Goal: Task Accomplishment & Management: Complete application form

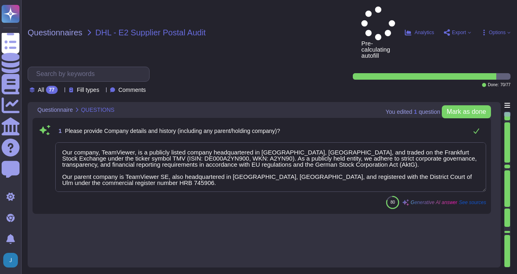
type textarea "Our company, TeamViewer, is a publicly listed company headquartered in [GEOGRAP…"
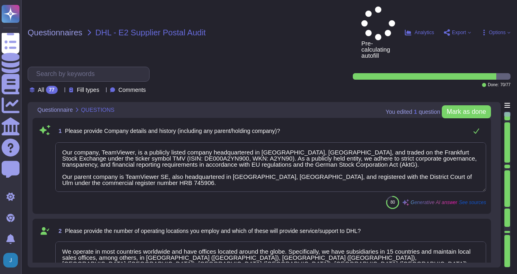
type textarea "We operate in most countries worldwide and have offices located around the glob…"
type textarea "Our company structure is designed to support our entity-wide objectives. We hav…"
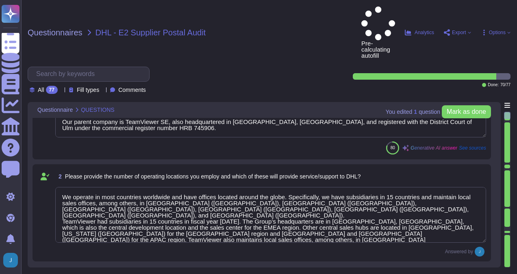
type textarea "We utilize services of external service providers, such as Microsoft, Amazon We…"
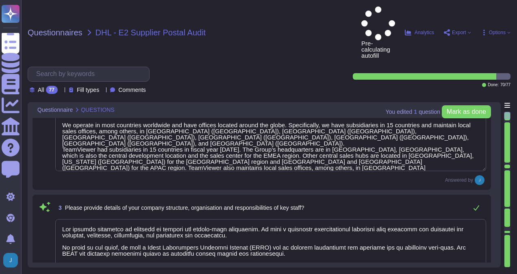
scroll to position [163, 0]
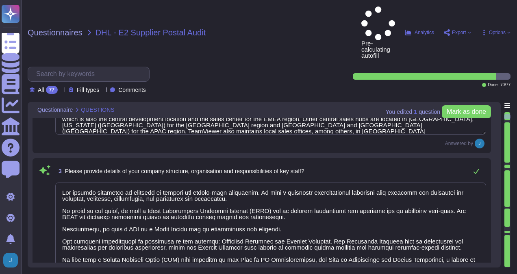
type textarea "Yes, our company has established and maintains a quality management system acco…"
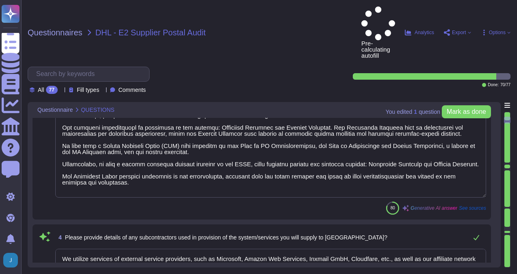
type textarea "Yes, our audit firm has complied with the quality management system requirement…"
type textarea "Yes, TeamViewer maintains a comprehensive set of independent audit reports and …"
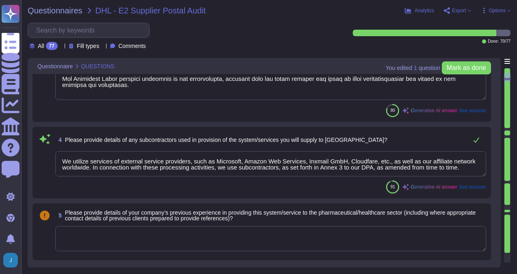
scroll to position [366, 0]
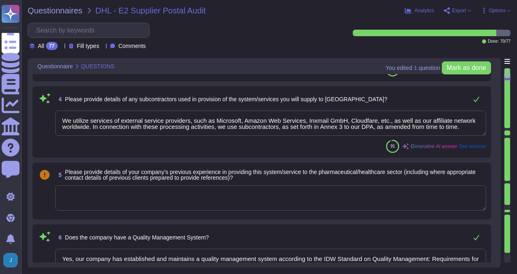
click at [179, 193] on textarea at bounding box center [270, 197] width 431 height 25
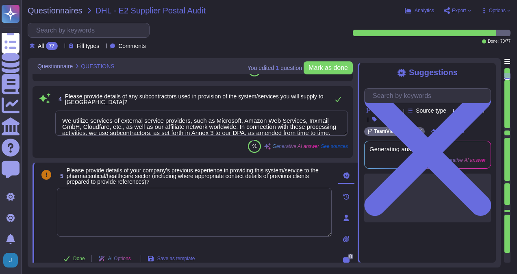
type textarea "Yes, TeamViewer maintains a comprehensive set of independent audit reports and …"
paste textarea "Boehringer Ingelheim, as one of the world’s leading companies in the pharmaceut…"
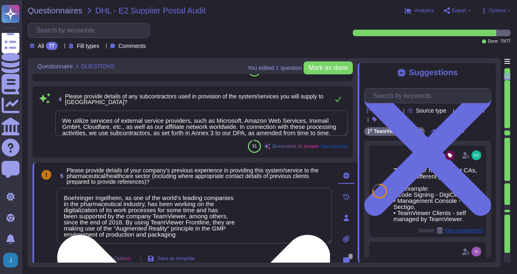
click at [256, 197] on textarea "Boehringer Ingelheim, as one of the world’s leading companies in the pharmaceut…" at bounding box center [194, 216] width 275 height 56
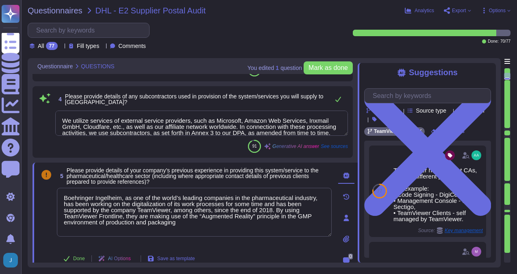
type textarea "Boehringer Ingelheim, as one of the world’s leading companies in the pharmaceut…"
click at [214, 177] on span "Please provide details of your company’s previous experience in providing this …" at bounding box center [193, 176] width 252 height 18
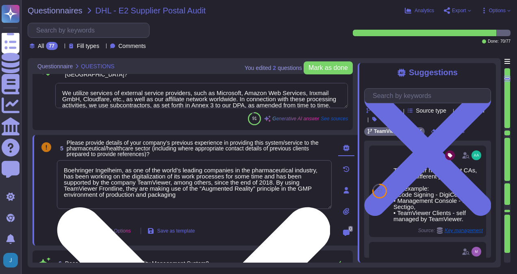
scroll to position [407, 0]
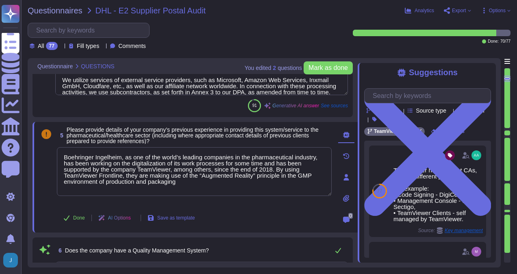
click at [344, 196] on icon at bounding box center [346, 198] width 7 height 7
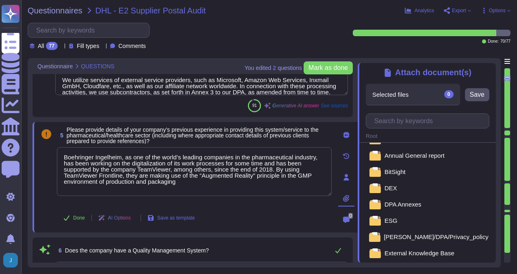
scroll to position [0, 0]
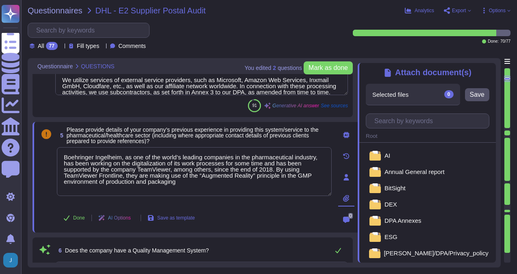
click at [373, 50] on div "Questionnaires DHL - E2 Supplier Postal Audit Analytics Export Options All 77 F…" at bounding box center [269, 137] width 496 height 274
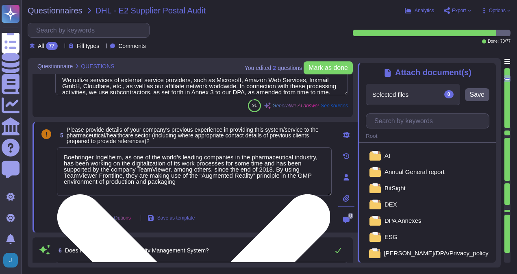
click at [257, 182] on textarea "Boehringer Ingelheim, as one of the world’s leading companies in the pharmaceut…" at bounding box center [194, 171] width 275 height 49
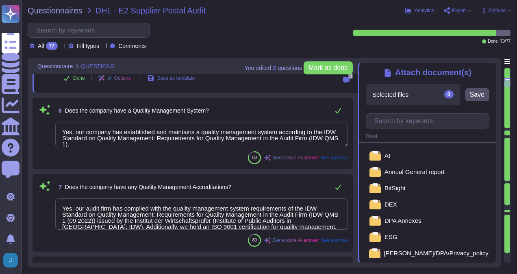
scroll to position [569, 0]
type textarea "QA is involved in quality assurance testing and User Acceptance Testing (UAT). …"
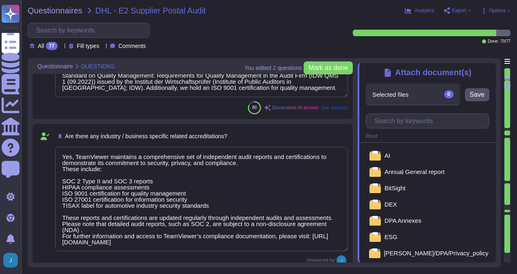
scroll to position [691, 0]
type textarea "(Sites see annex) has established and maintains a quality management system acc…"
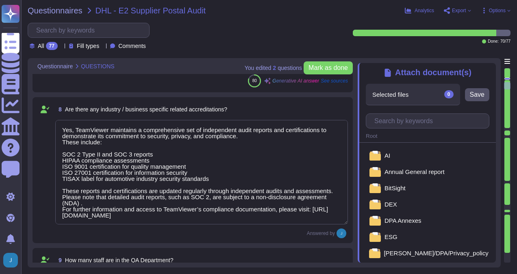
scroll to position [0, 0]
click at [207, 229] on div "Answered by" at bounding box center [201, 234] width 293 height 10
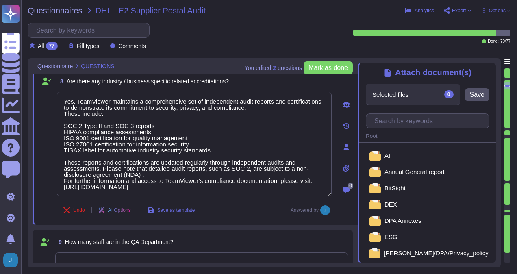
type textarea "Yes, documentation and records are retained as per defined certification or reg…"
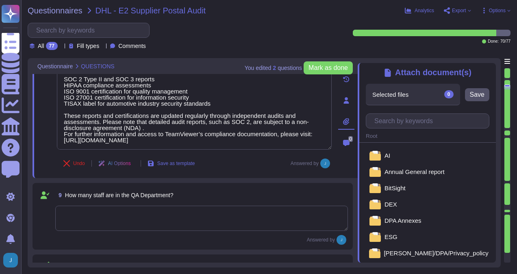
scroll to position [773, 0]
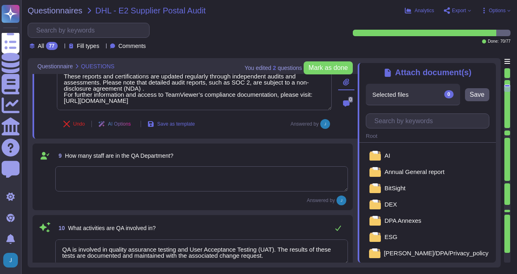
type textarea "Yes, there are Quality/Technical and/or Service Level Agreements in place. Team…"
click at [180, 183] on textarea at bounding box center [201, 178] width 293 height 25
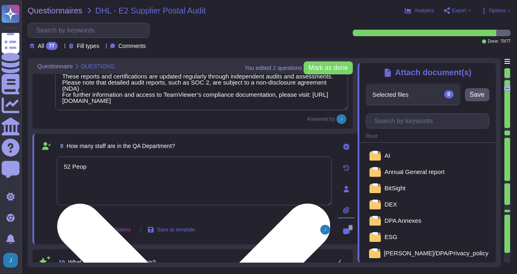
type textarea "52 People"
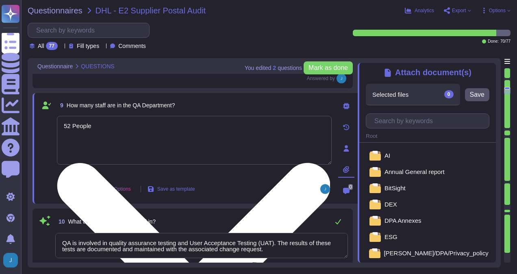
type textarea "Yes, there are Quality/Technical and/or Service Level Agreements in place. Team…"
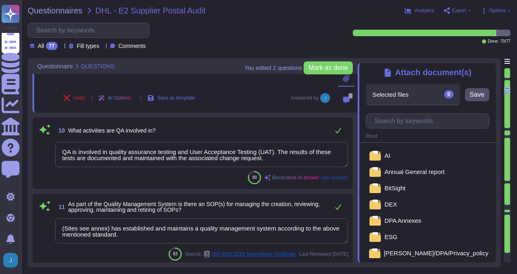
type textarea "Yes, we include quality assurance measures. Quality assurance tests and results…"
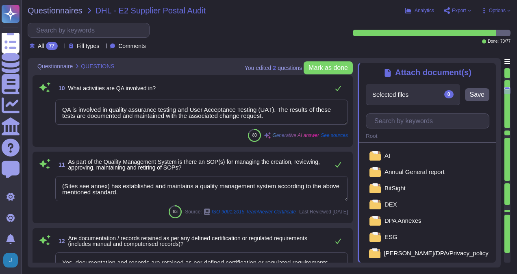
type textarea "52 People"
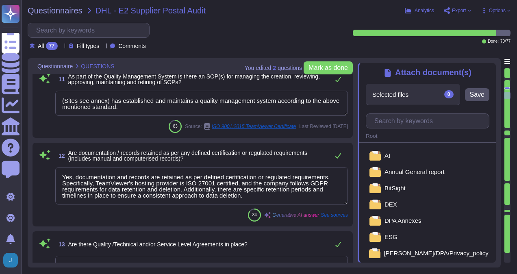
type textarea "Yes, TeamViewer restricts the transfer of tasks or data to third parties. They …"
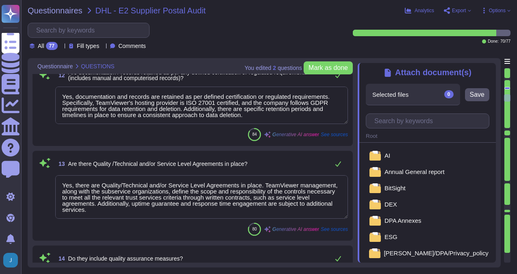
type textarea "Yes, we permit audits and inspections. In fact, we have a formal, recurring aud…"
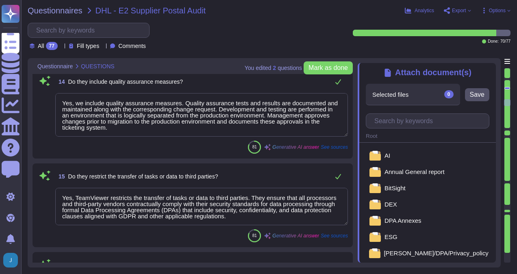
type textarea "Yes, organizational charts exist. They are in place to communicate key areas of…"
type textarea "Yes, job descriptions exist and are documented. They are communicated to person…"
type textarea "Yes, TeamViewer shall ensure that the persons employed are sufficiently qualifi…"
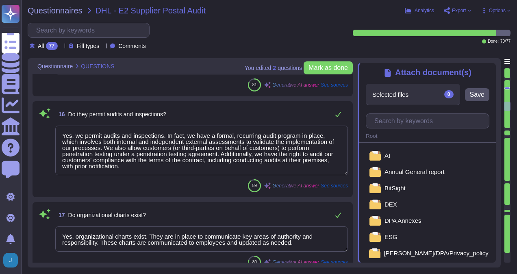
type textarea "Yes, development/support staff receive sufficient training and have experience …"
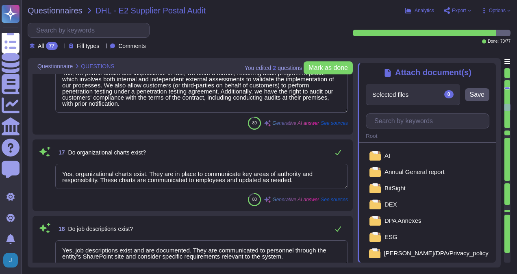
type textarea "Yes, training courses are documented. Records are handled as per Internal IT Se…"
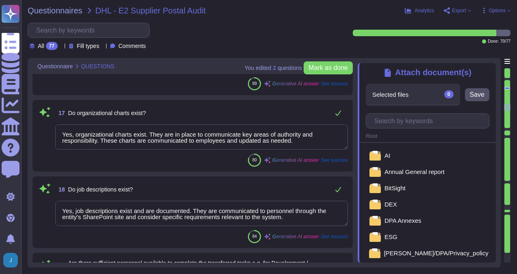
scroll to position [1627, 0]
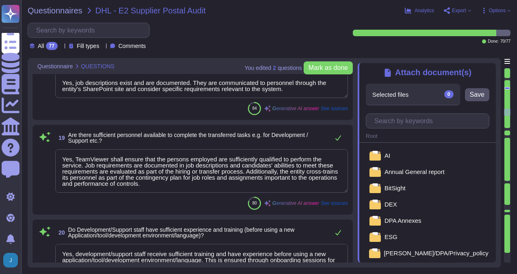
type textarea "Yes, the training of staff is assessed. Training and awareness shall be complet…"
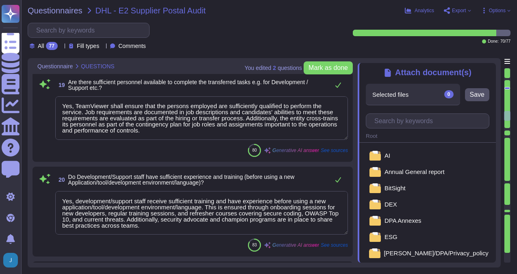
type textarea "Yes, an inventory of system assets and components is maintained to classify and…"
type textarea "Yes, the systems are uniquely identified, versioned, and classified. The asset …"
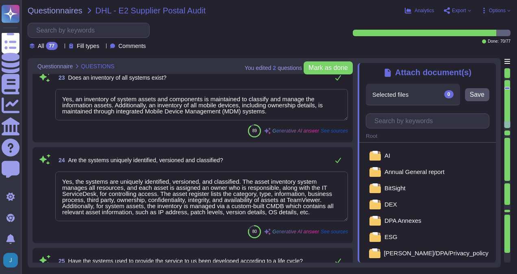
type textarea "Yes, all applications developed by TeamViewer follow its S-SDLC (Secure Softwar…"
type textarea "Not Evaluated: The product has not been evaluated against the criterion. This c…"
type textarea "TeamViewer has implemented an NTP server that synchronizes the servers and work…"
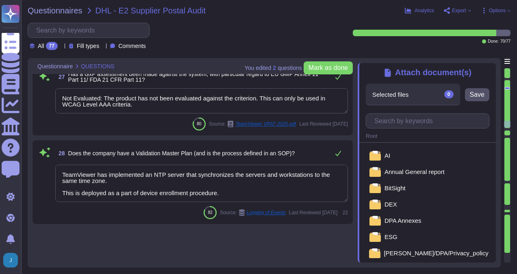
scroll to position [2399, 0]
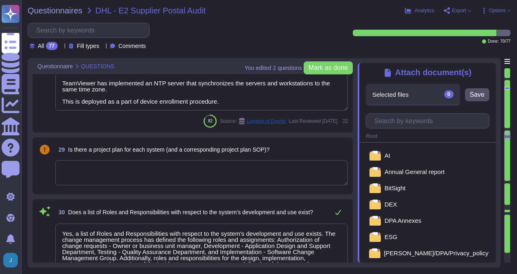
type textarea "Yes, a list of Roles and Responsibilities with respect to the system's developm…"
type textarea "Yes, such requirements are communicated in TeamViewer's system policies and pro…"
type textarea "Yes, a formal risk assessment is conducted at least annually to identify intern…"
click at [179, 169] on textarea at bounding box center [201, 172] width 293 height 25
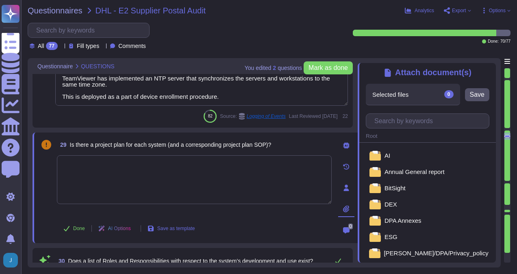
type textarea "Yes, a formal risk assessment is conducted at least annually to identify intern…"
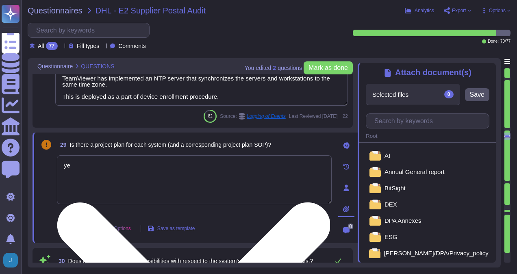
type textarea "y"
type textarea "Yes."
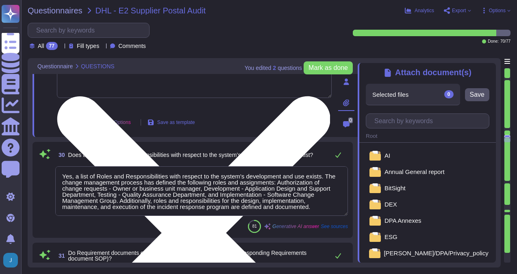
scroll to position [2521, 0]
type textarea "Yes, the design of system components (hardware and software) is documented. Sta…"
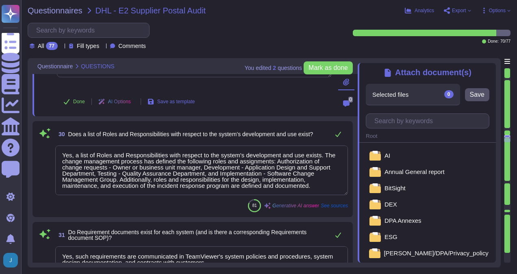
scroll to position [0, 0]
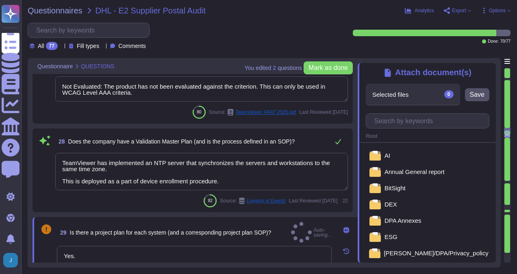
type textarea "Yes."
type textarea "Yes, the systems are uniquely identified, versioned, and classified. The asset …"
type textarea "Yes, all applications developed by TeamViewer follow its S-SDLC (Secure Softwar…"
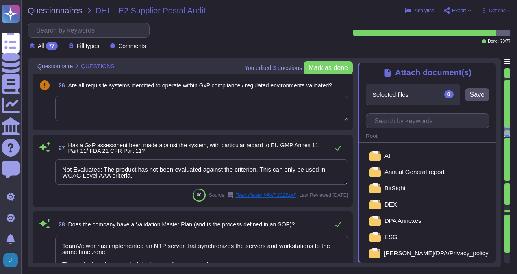
click at [123, 99] on textarea at bounding box center [201, 108] width 293 height 25
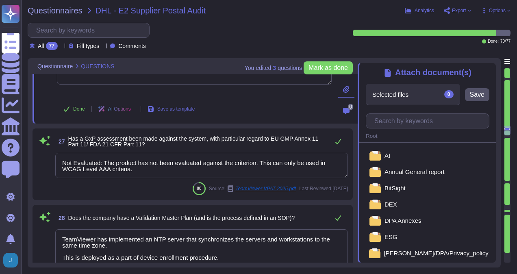
type textarea "Yes."
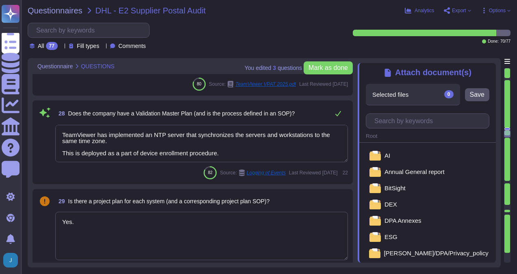
type textarea "Yes, such requirements are communicated in TeamViewer's system policies and pro…"
type textarea "Yes, a formal risk assessment is conducted at least annually to identify intern…"
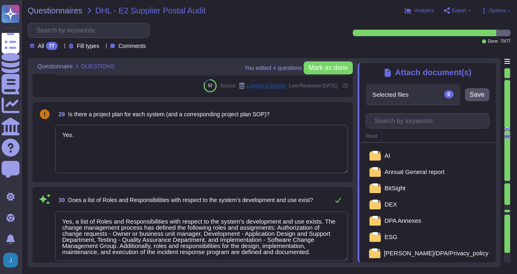
type textarea "Yes, the design of system components (hardware and software) is documented. Sta…"
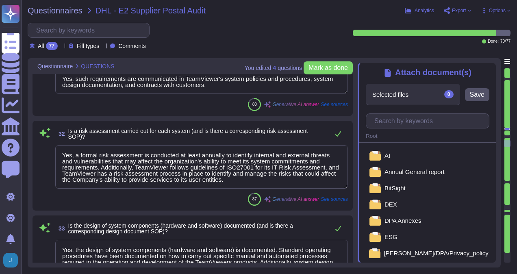
type textarea "Yes, coding standards exist and are formally documented. TeamViewer has establi…"
type textarea "Yes, code reviews are performed and the process is defined. Each merge request …"
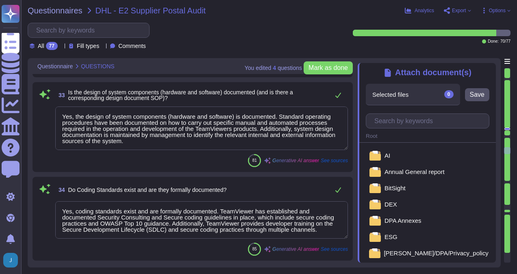
type textarea "Yes, testing of systems is performed at multiple layers. As part of the Secure …"
type textarea "Our network infrastructure is highly segmented, with firewalls and threat detec…"
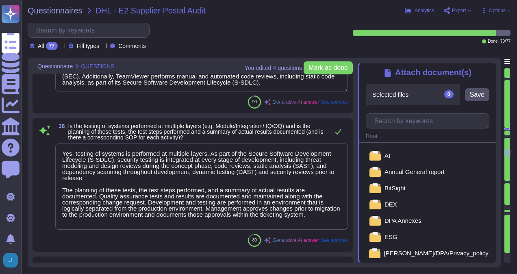
type textarea "Yes, there is a documented method for addressing test non-conformances. The com…"
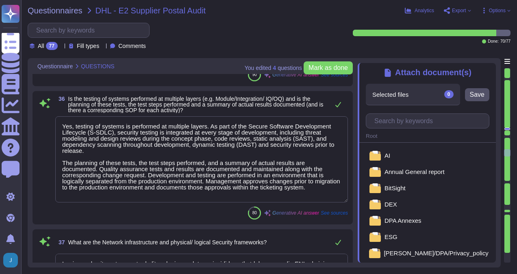
scroll to position [0, 0]
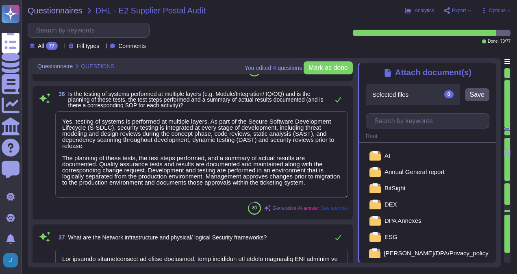
type textarea "Yes, we have formal guidelines for obtaining test evidence and its annotation. …"
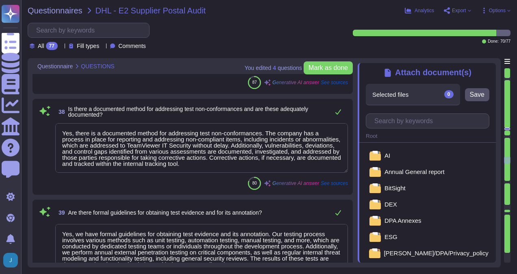
type textarea "Quality assurance tests and results are documented and maintained along with th…"
type textarea "Yes, the release of systems is documented. Documented change control policies a…"
type textarea "Yes, standard operating procedures have been documented on how to carry out spe…"
type textarea "Yes, changes to systems within the development lifecycle are controlled by the …"
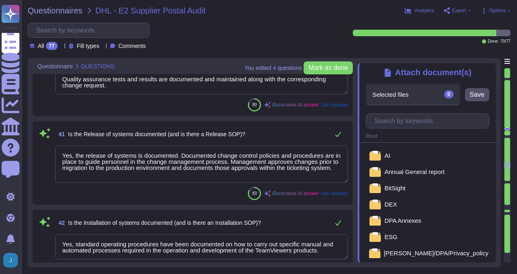
type textarea "Yes, the configuration of the systems is controlled. There is a Configuration M…"
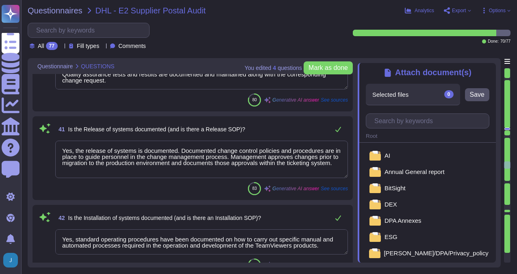
type textarea "Yes, the review and approval process for each document is clearly defined, and …"
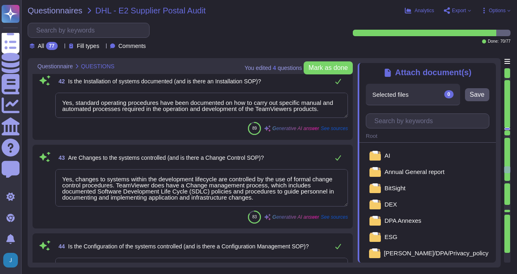
type textarea "Yes, system monitoring and maintenance are performed and documented. There are …"
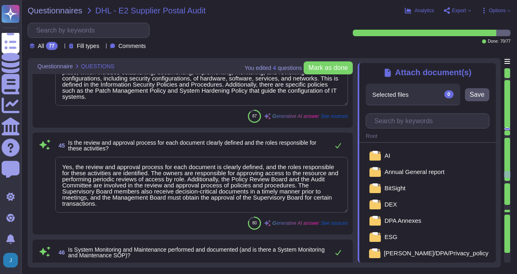
type textarea "Error handling is performed and documented. Although there is no specific menti…"
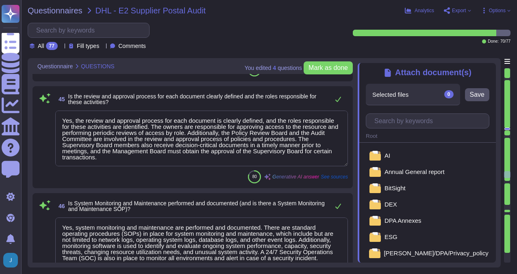
type textarea "Yes, the retention period of data and documentation is regulated and complies w…"
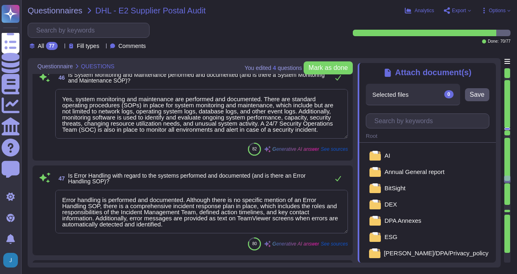
scroll to position [4107, 0]
type textarea "Yes, authorized access to the systems is regulated and documented. Access is ro…"
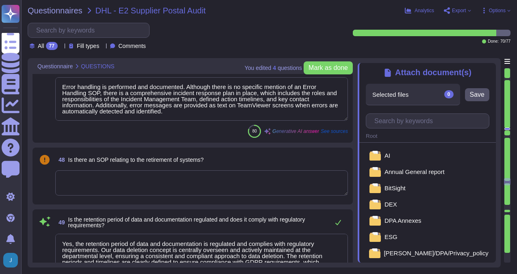
scroll to position [4229, 0]
type textarea "Yes, user lists are up-to-date. The company has a process in place to regularly…"
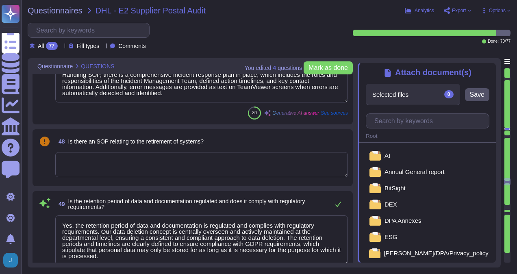
click at [164, 161] on textarea at bounding box center [201, 164] width 293 height 25
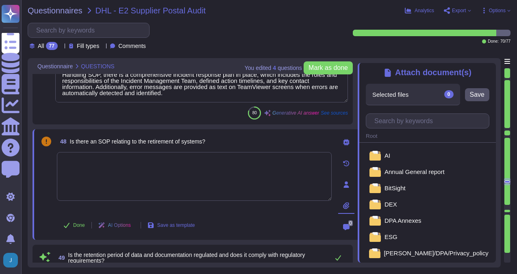
type textarea "Yes, user lists are up-to-date. The company has a process in place to regularly…"
type textarea "Yes."
click at [254, 143] on div "48 Is there an SOP relating to the retirement of systems?" at bounding box center [194, 141] width 275 height 15
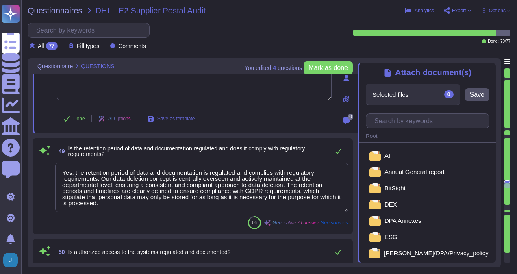
scroll to position [4351, 0]
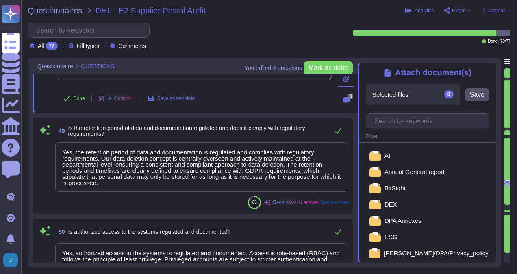
type textarea "No, the authorizations are not all users authorized as administrators. TeamView…"
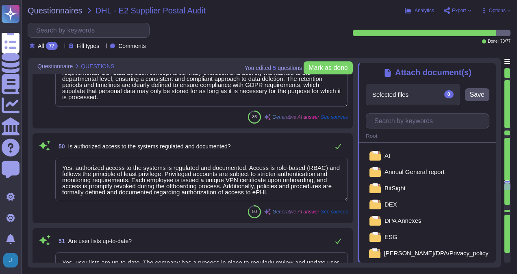
type textarea "Yes, system access is protected by timeout or shutting down. For computers and …"
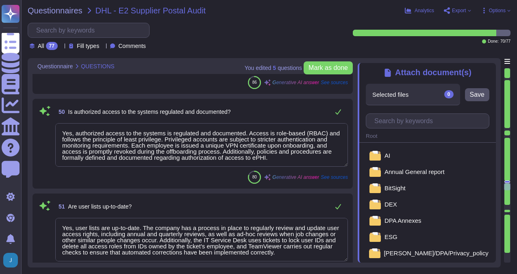
type textarea "Yes, passwords are protected using a suitable method and are secure. Data store…"
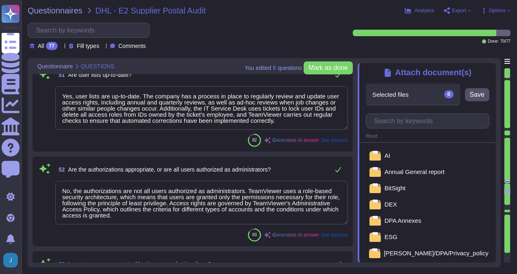
type textarea "Yes, an SOP exists detailing the requirement to keep passwords secret. The comp…"
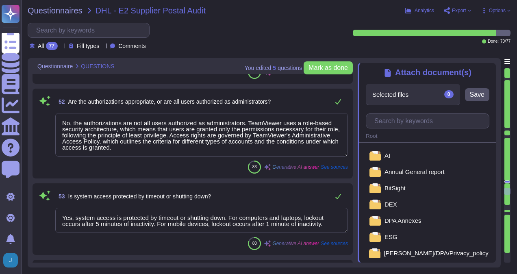
scroll to position [4677, 0]
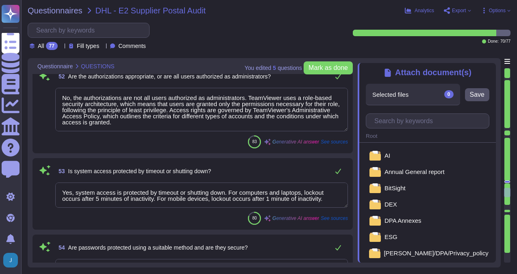
type textarea "Yes, edit checks are in place to prevent incomplete or incorrect data from bein…"
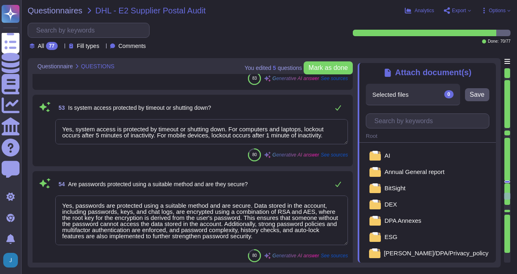
type textarea "Yes, critical data is reviewed annually for relevance and use. The review proce…"
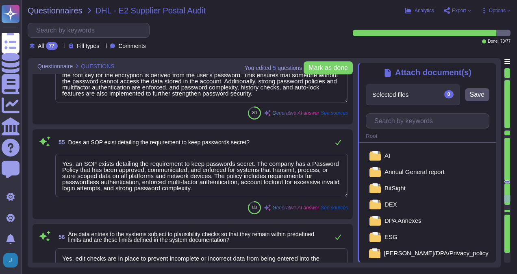
type textarea "TeamViewer has an established data deletion concept that is centrally overseen …"
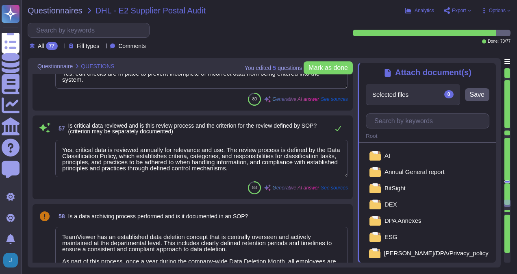
type textarea "No, data is not archived on long-term media. Instead, our policies enforce a re…"
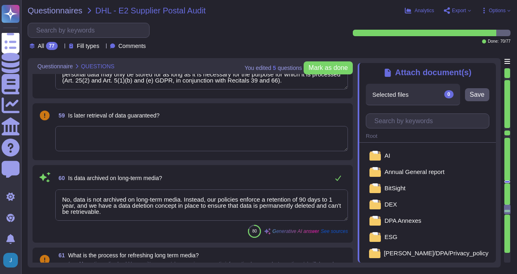
type textarea "Yes, backups are performed on a regular basis. The backups are made in a period…"
type textarea "Full backups of certain application and database components are performed on a …"
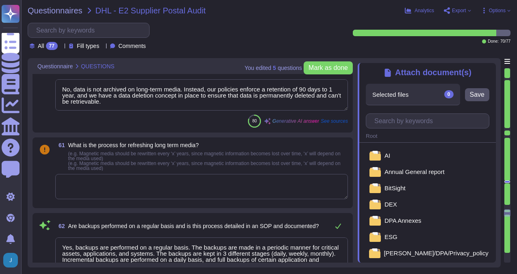
type textarea "Yes, backups are regularly checked for completeness and recoverability. The pro…"
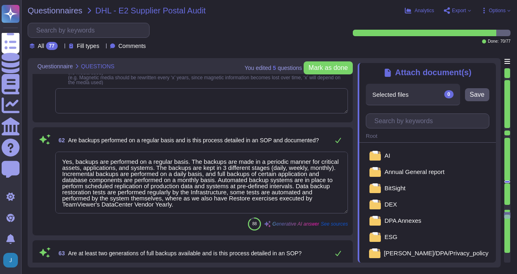
type textarea "Yes, alternative systems are available in the event of a failure. TeamViewer ha…"
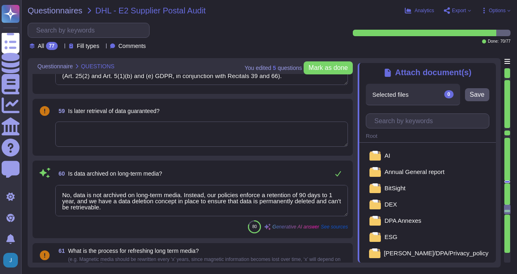
type textarea "Yes, critical data is reviewed annually for relevance and use. The review proce…"
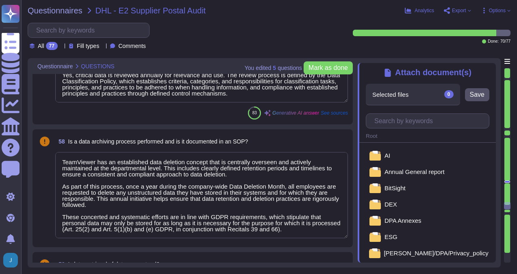
type textarea "Yes, an SOP exists detailing the requirement to keep passwords secret. The comp…"
type textarea "Yes, edit checks are in place to prevent incomplete or incorrect data from bein…"
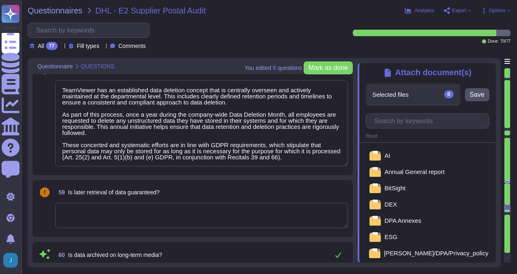
scroll to position [5205, 0]
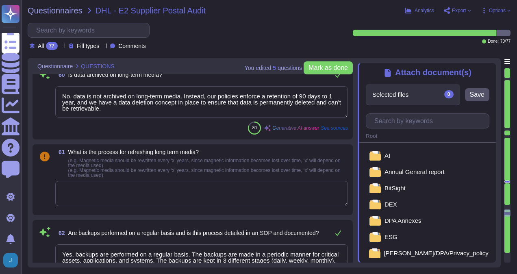
type textarea "Full backups of certain application and database components are performed on a …"
type textarea "Yes, backups are regularly checked for completeness and recoverability. The pro…"
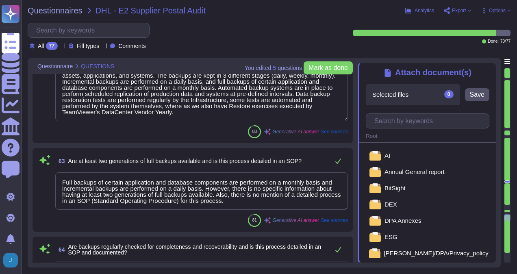
type textarea "Yes, alternative systems are available in the event of a failure. TeamViewer ha…"
type textarea "Yes, procedures for restarting a failed system are clearly defined and approved…"
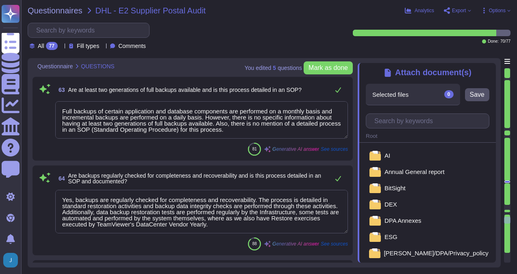
type textarea "Yes, the Network Infrastructure is treated as a system and falls under the cont…"
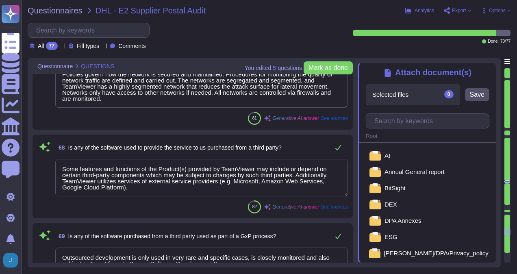
type textarea "Some features and functions of the Product(s) provided by TeamViewer may includ…"
type textarea "Outsourced development is only used in very rare and specific cases, is closely…"
type textarea "The acquisition was completed on [DATE]."
type textarea "No, the audit was not performed prior to the software being used. According to …"
type textarea "No, the audit did not find any non-compliance. The Supervisory Board concluded …"
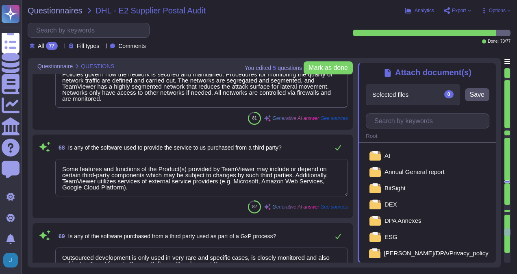
type textarea "As part of TeamViewer S-SDLC process, TeamViewer conduct threat modeling, secur…"
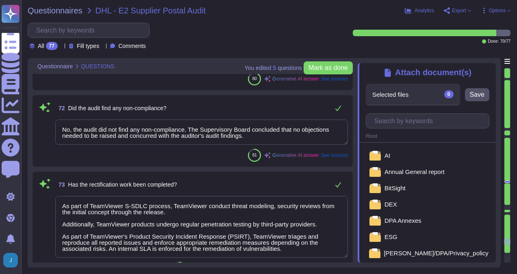
type textarea "We have audited the group management report of TeamViewer SE, which is combined…"
type textarea "Yes, a remediation plan exists within our company for systems identified to be …"
type textarea "Vulnerabilities, deviations, and control gaps identified from the various asses…"
type textarea "While attempts are made to achieve sustainable development goals, progress is o…"
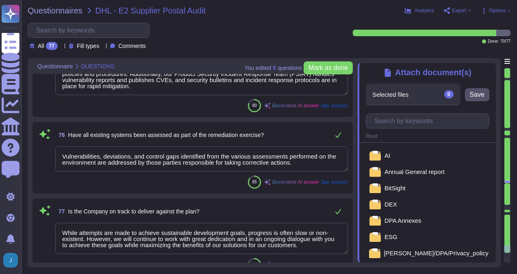
scroll to position [6750, 0]
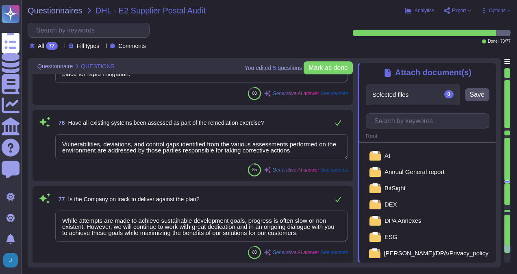
click at [145, 150] on textarea "Vulnerabilities, deviations, and control gaps identified from the various asses…" at bounding box center [201, 146] width 293 height 25
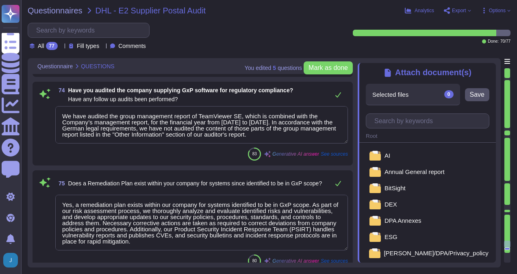
type textarea "No, the audit did not find any non-compliance. The Supervisory Board concluded …"
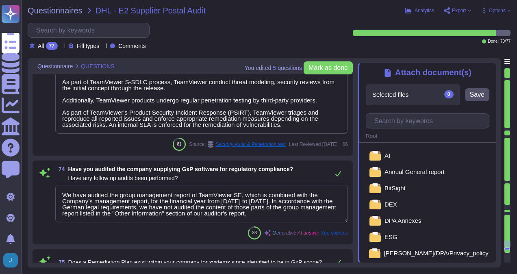
type textarea "The acquisition was completed on [DATE]."
type textarea "No, the audit was not performed prior to the software being used. According to …"
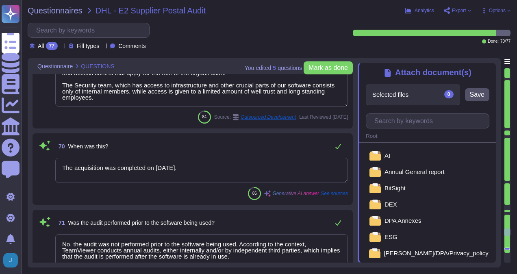
type textarea "Yes, the Network Infrastructure is treated as a system and falls under the cont…"
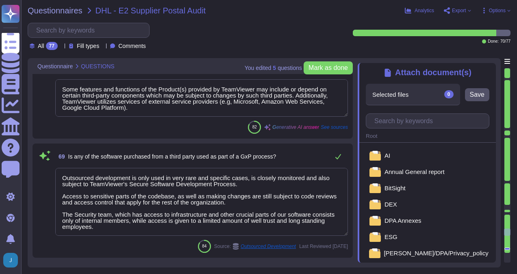
type textarea "Some features and functions of the Product(s) provided by TeamViewer may includ…"
type textarea "Outsourced development is only used in very rare and specific cases, is closely…"
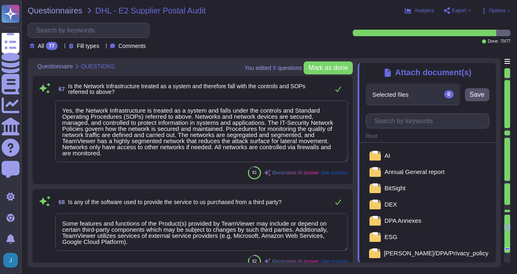
type textarea "Yes, backups are regularly checked for completeness and recoverability. The pro…"
type textarea "Yes, alternative systems are available in the event of a failure. TeamViewer ha…"
type textarea "Yes, procedures for restarting a failed system are clearly defined and approved…"
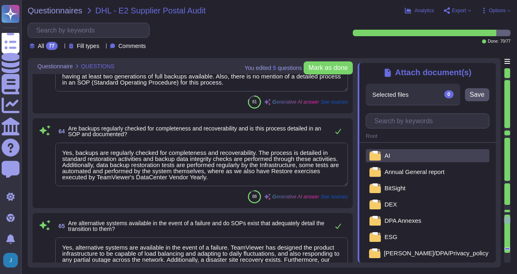
type textarea "Yes, backups are performed on a regular basis. The backups are made in a period…"
type textarea "Full backups of certain application and database components are performed on a …"
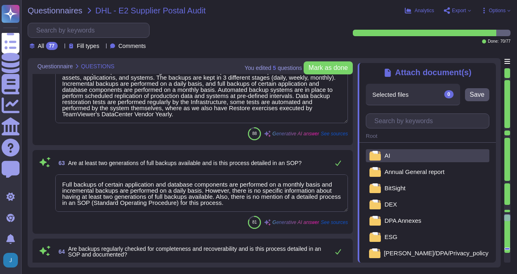
type textarea "No, data is not archived on long-term media. Instead, our policies enforce a re…"
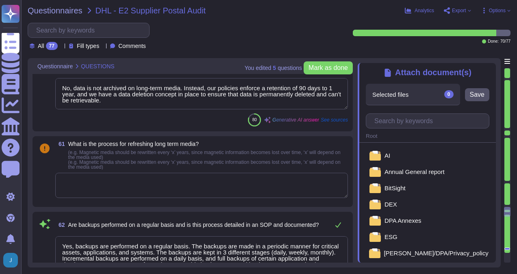
type textarea "Yes, critical data is reviewed annually for relevance and use. The review proce…"
type textarea "TeamViewer has an established data deletion concept that is centrally overseen …"
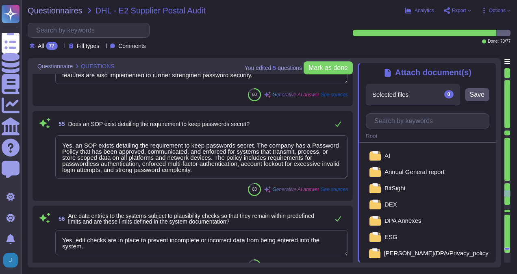
type textarea "Yes, authorized access to the systems is regulated and documented. Access is ro…"
type textarea "Yes, user lists are up-to-date. The company has a process in place to regularly…"
type textarea "No, the authorizations are not all users authorized as administrators. TeamView…"
type textarea "Yes, system access is protected by timeout or shutting down. For computers and …"
type textarea "Yes, passwords are protected using a suitable method and are secure. Data store…"
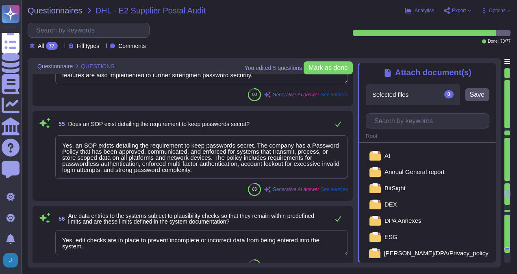
type textarea "Yes, an SOP exists detailing the requirement to keep passwords secret. The comp…"
type textarea "Yes, edit checks are in place to prevent incomplete or incorrect data from bein…"
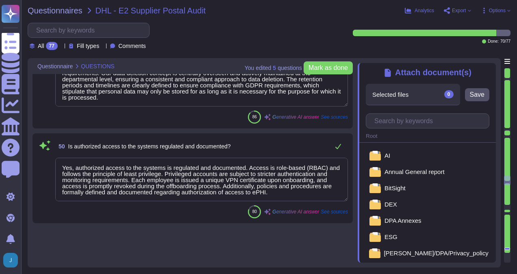
type textarea "Yes, the configuration of the systems is controlled. There is a Configuration M…"
type textarea "Yes, the review and approval process for each document is clearly defined, and …"
type textarea "Yes, system monitoring and maintenance are performed and documented. There are …"
type textarea "Error handling is performed and documented. Although there is no specific menti…"
type textarea "Yes."
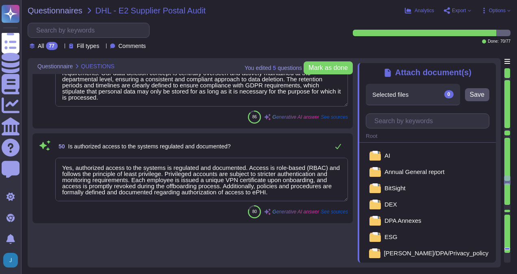
type textarea "Yes, the retention period of data and documentation is regulated and complies w…"
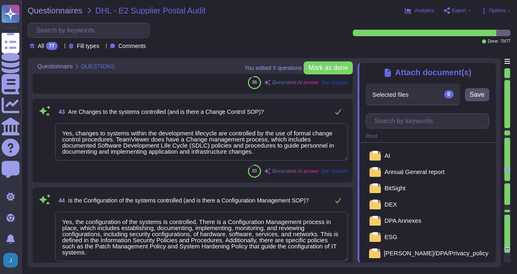
type textarea "Quality assurance tests and results are documented and maintained along with th…"
type textarea "Yes, the release of systems is documented. Documented change control policies a…"
type textarea "Yes, standard operating procedures have been documented on how to carry out spe…"
type textarea "Yes, changes to systems within the development lifecycle are controlled by the …"
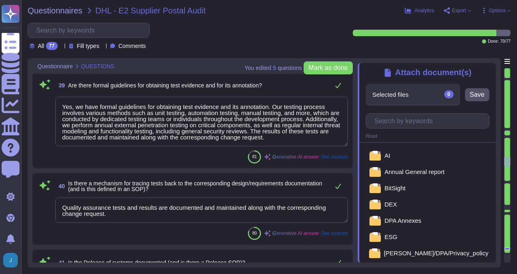
type textarea "Our network infrastructure is highly segmented, with firewalls and threat detec…"
type textarea "Yes, there is a documented method for addressing test non-conformances. The com…"
type textarea "Yes, we have formal guidelines for obtaining test evidence and its annotation. …"
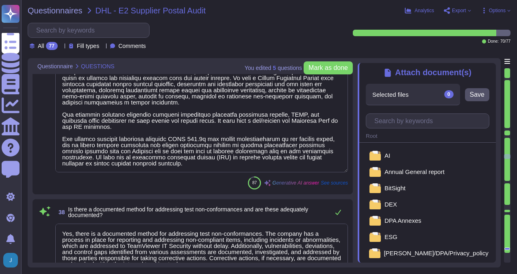
type textarea "Yes, code reviews are performed and the process is defined. Each merge request …"
type textarea "Yes, testing of systems is performed at multiple layers. As part of the Secure …"
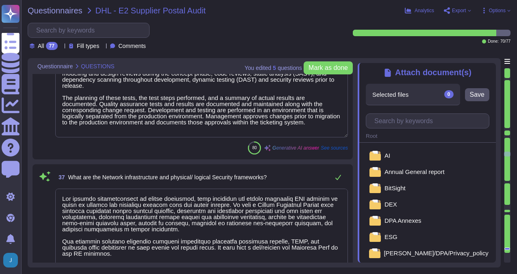
type textarea "Yes, coding standards exist and are formally documented. TeamViewer has establi…"
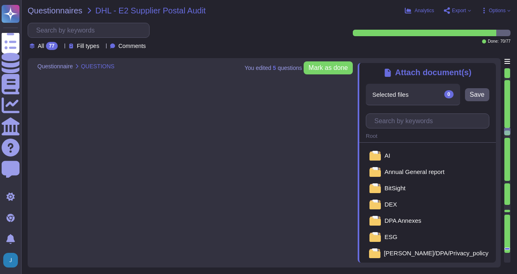
type textarea "Yes, an inventory of system assets and components is maintained to classify and…"
type textarea "Yes, the systems are uniquely identified, versioned, and classified. The asset …"
type textarea "Yes, all applications developed by TeamViewer follow its S-SDLC (Secure Softwar…"
type textarea "Yes."
type textarea "Not Evaluated: The product has not been evaluated against the criterion. This c…"
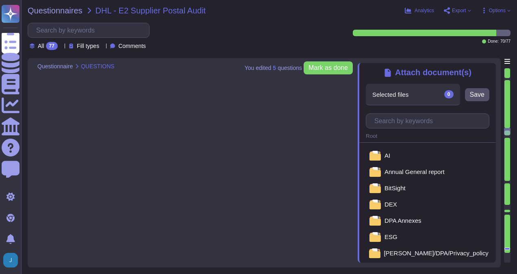
type textarea "TeamViewer has implemented an NTP server that synchronizes the servers and work…"
type textarea "Yes."
type textarea "Yes, a list of Roles and Responsibilities with respect to the system's developm…"
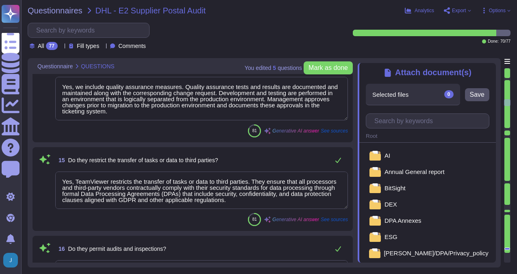
type textarea "Yes, documentation and records are retained as per defined certification or reg…"
type textarea "Yes, there are Quality/Technical and/or Service Level Agreements in place. Team…"
type textarea "Yes, we include quality assurance measures. Quality assurance tests and results…"
type textarea "Yes, TeamViewer restricts the transfer of tasks or data to third parties. They …"
type textarea "Yes, we permit audits and inspections. In fact, we have a formal, recurring aud…"
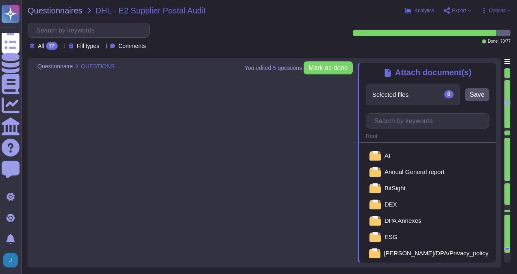
scroll to position [419, 0]
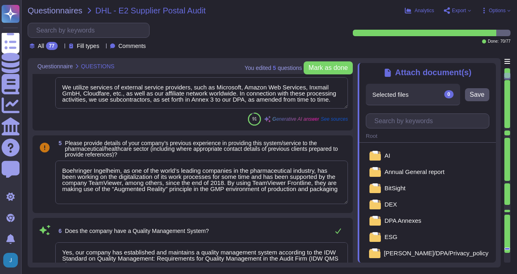
type textarea "Our company structure is designed to support our entity-wide objectives. We hav…"
type textarea "We utilize services of external service providers, such as Microsoft, Amazon We…"
type textarea "Boehringer Ingelheim, as one of the world’s leading companies in the pharmaceut…"
type textarea "Yes, our company has established and maintains a quality management system acco…"
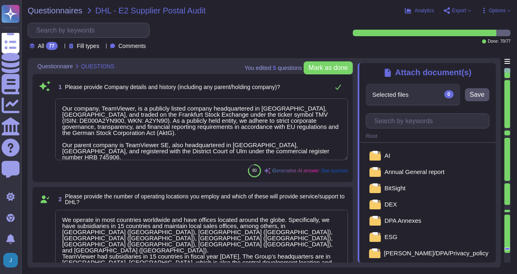
type textarea "Our company, TeamViewer, is a publicly listed company headquartered in [GEOGRAP…"
type textarea "We operate in most countries worldwide and have offices located around the glob…"
click at [458, 13] on span "Export" at bounding box center [459, 10] width 14 height 5
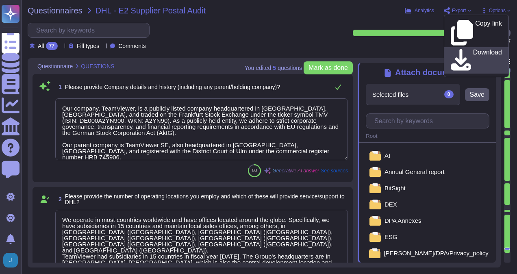
click at [473, 49] on p "Download" at bounding box center [487, 60] width 29 height 23
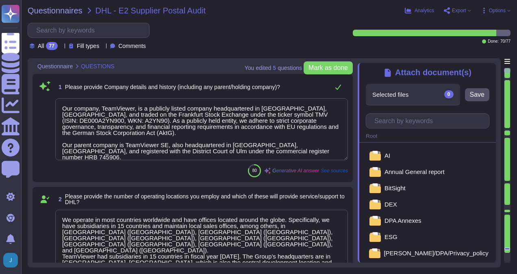
click at [307, 39] on div "All 77 Fill types Comments" at bounding box center [186, 36] width 316 height 27
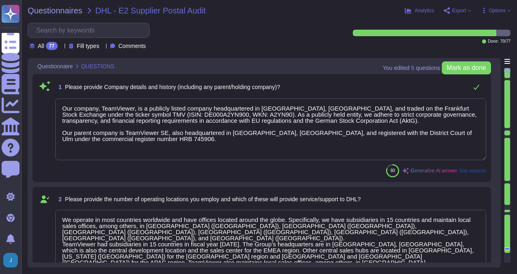
click at [497, 8] on span "Options" at bounding box center [497, 10] width 17 height 5
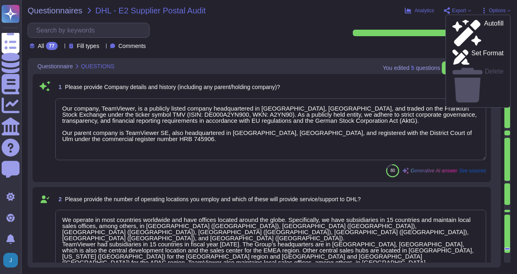
click at [283, 25] on div "All 77 Fill types Comments" at bounding box center [186, 36] width 316 height 27
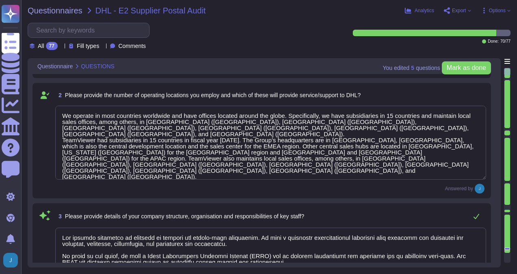
type textarea "We utilize services of external service providers, such as Microsoft, Amazon We…"
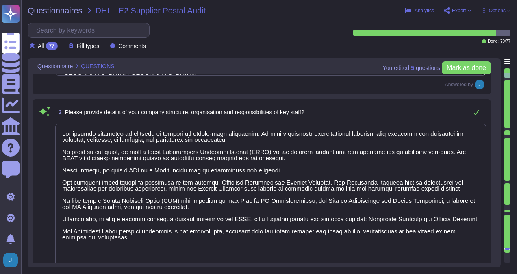
type textarea "Boehringer Ingelheim, as one of the world’s leading companies in the pharmaceut…"
type textarea "Yes, our company has established and maintains a quality management system acco…"
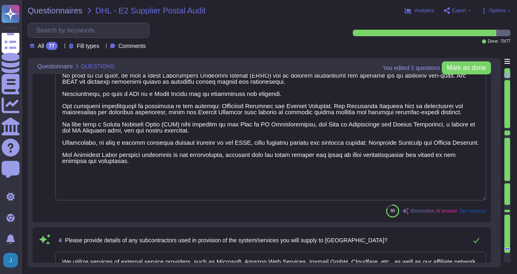
type textarea "Yes, our audit firm has complied with the quality management system requirement…"
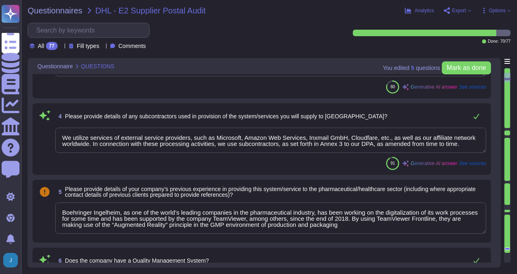
type textarea "Yes, TeamViewer maintains a comprehensive set of independent audit reports and …"
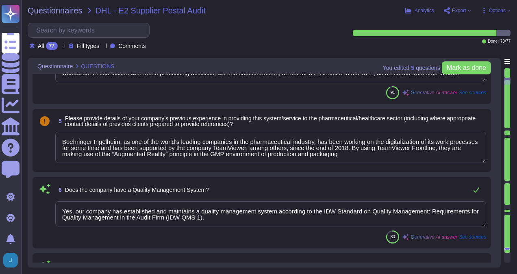
type textarea "52 People"
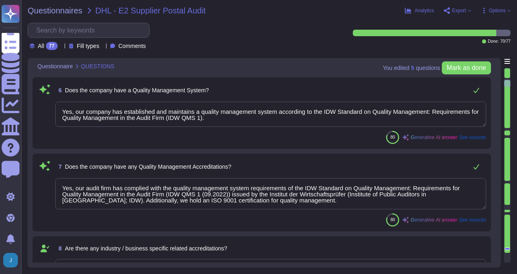
scroll to position [610, 0]
type textarea "QA is involved in quality assurance testing and User Acceptance Testing (UAT). …"
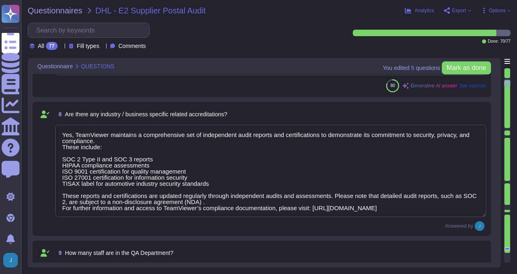
scroll to position [773, 0]
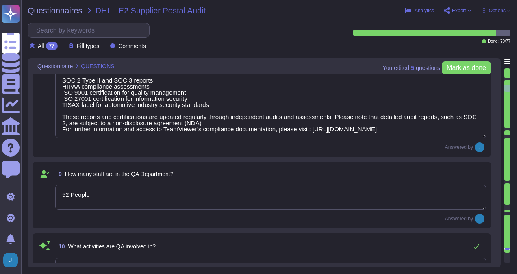
type textarea "(Sites see annex) has established and maintains a quality management system acc…"
type textarea "Yes, documentation and records are retained as per defined certification or reg…"
click at [469, 72] on button "Mark as done" at bounding box center [466, 67] width 49 height 13
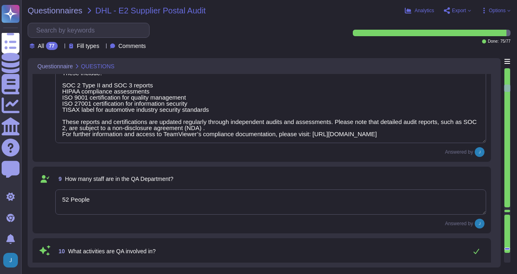
type textarea "Yes, documentation and records are retained as per defined certification or reg…"
click at [463, 9] on span "Export" at bounding box center [459, 10] width 14 height 5
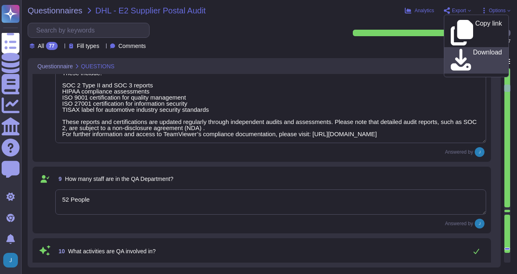
click at [473, 49] on p "Download" at bounding box center [487, 60] width 29 height 23
